Goal: Information Seeking & Learning: Check status

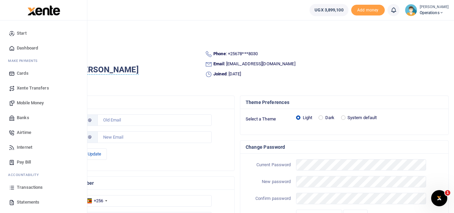
click at [17, 48] on span "Dashboard" at bounding box center [27, 48] width 21 height 7
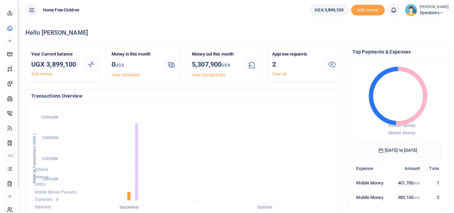
scroll to position [5, 5]
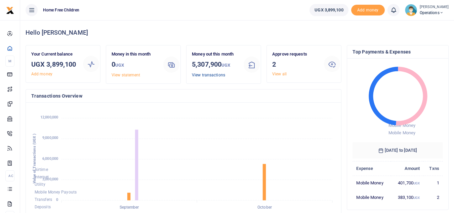
click at [220, 76] on link "View transactions" at bounding box center [208, 75] width 33 height 5
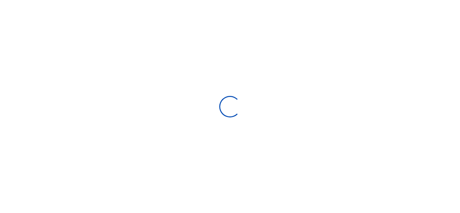
select select
type input "09/02/2025 - 10/01/2025"
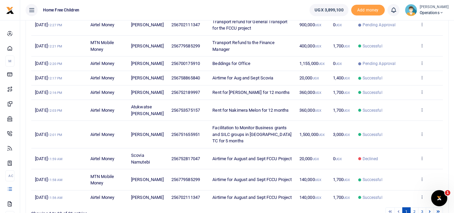
scroll to position [112, 0]
drag, startPoint x: 423, startPoint y: 152, endPoint x: 399, endPoint y: 157, distance: 24.3
click at [399, 148] on td "Successful" at bounding box center [386, 134] width 62 height 28
click at [114, 136] on span "Airtel Money" at bounding box center [102, 133] width 24 height 5
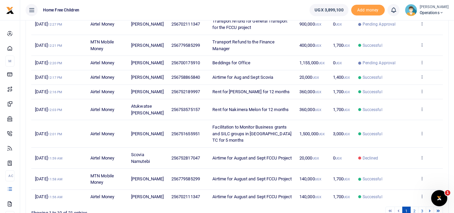
click at [52, 136] on span "1st Oct 2025 12:01 PM" at bounding box center [48, 133] width 27 height 5
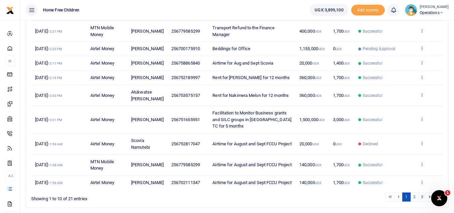
scroll to position [127, 0]
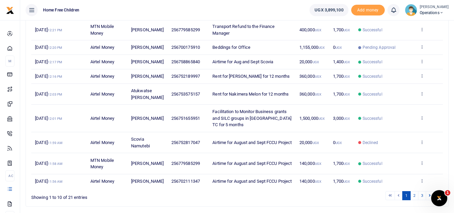
click at [405, 121] on span "Successful" at bounding box center [386, 118] width 54 height 6
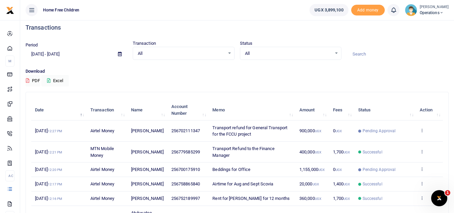
scroll to position [0, 0]
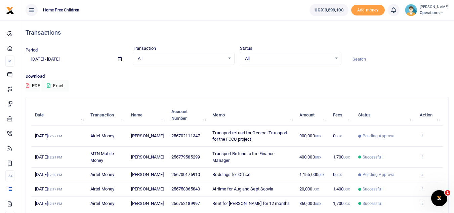
click at [387, 82] on div "Download PDF Excel" at bounding box center [238, 82] width 424 height 19
click at [230, 59] on div "All Select an option..." at bounding box center [183, 58] width 101 height 7
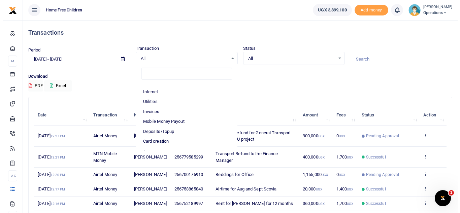
scroll to position [16, 0]
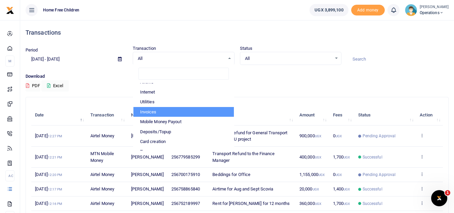
click at [183, 108] on li "Invoices" at bounding box center [184, 112] width 101 height 10
select select "INVOICE"
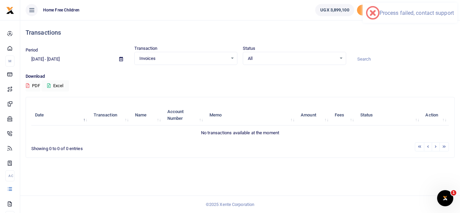
click at [231, 54] on div "Invoices Select an option... All Airtime Internet Utilities Invoices Mobile Mon…" at bounding box center [185, 58] width 103 height 13
click at [233, 57] on div "Invoices Select an option..." at bounding box center [186, 58] width 103 height 7
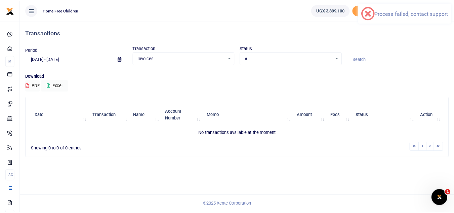
scroll to position [0, 0]
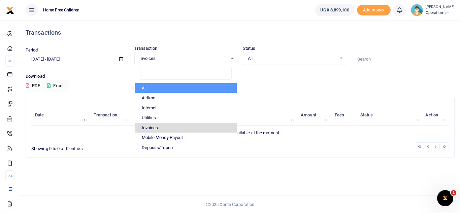
click at [207, 87] on li "All" at bounding box center [186, 88] width 102 height 10
select select
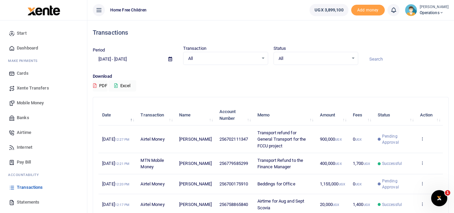
click at [27, 200] on span "Statements" at bounding box center [28, 202] width 23 height 7
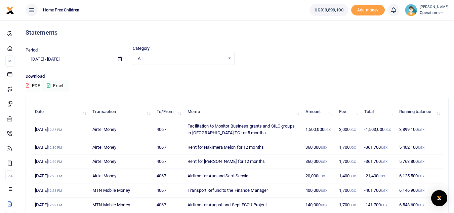
click at [30, 85] on button "PDF" at bounding box center [33, 85] width 15 height 11
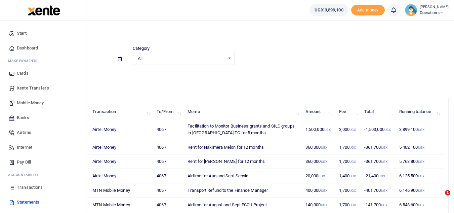
click at [25, 47] on span "Dashboard" at bounding box center [27, 48] width 21 height 7
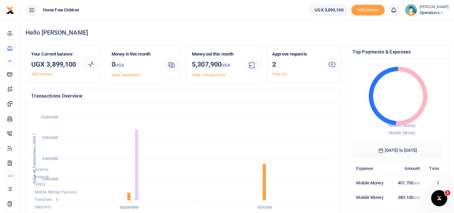
scroll to position [5, 5]
click at [130, 76] on link "View statement" at bounding box center [126, 75] width 29 height 5
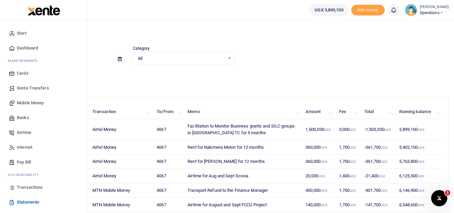
click at [23, 47] on span "Dashboard" at bounding box center [27, 48] width 21 height 7
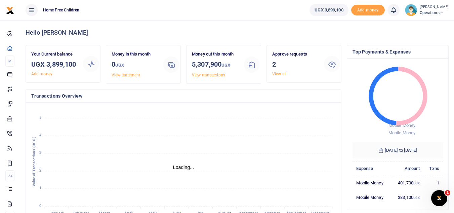
scroll to position [5, 5]
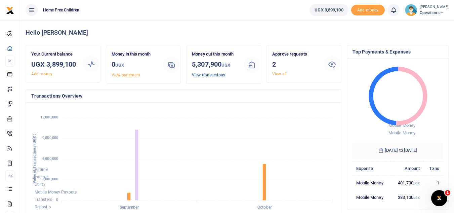
click at [215, 76] on link "View transactions" at bounding box center [208, 75] width 33 height 5
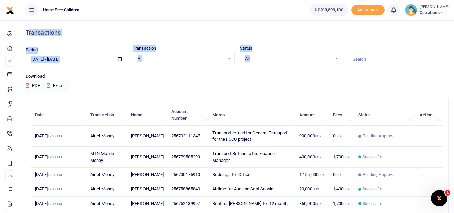
drag, startPoint x: 28, startPoint y: 33, endPoint x: 262, endPoint y: 52, distance: 234.6
click at [262, 52] on div "Transactions Period 09/02/2025 - 10/01/2025 Transaction All Select an option...…" at bounding box center [237, 179] width 429 height 319
click at [63, 37] on div "Transactions" at bounding box center [238, 32] width 424 height 25
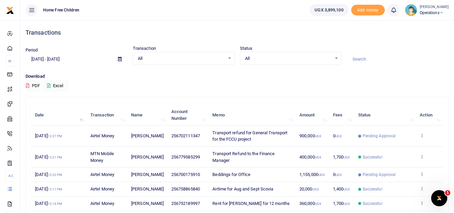
click at [116, 33] on h4 "Transactions" at bounding box center [238, 32] width 424 height 7
drag, startPoint x: 44, startPoint y: 9, endPoint x: 424, endPoint y: 229, distance: 439.0
click at [424, 213] on html "Start Dashboard M ake Payments Cards Xente Transfers Mobile Money Banks Airtime" at bounding box center [227, 181] width 454 height 362
click at [405, 158] on span "Successful" at bounding box center [386, 157] width 54 height 6
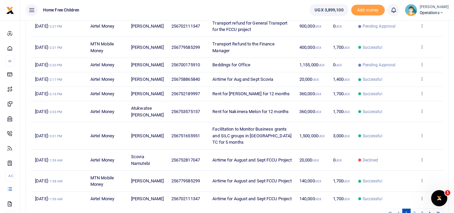
scroll to position [110, 0]
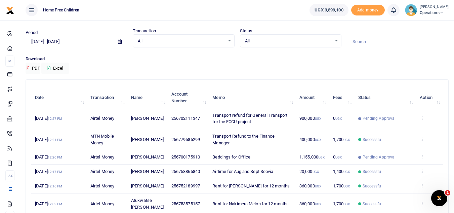
scroll to position [19, 0]
